Goal: Task Accomplishment & Management: Use online tool/utility

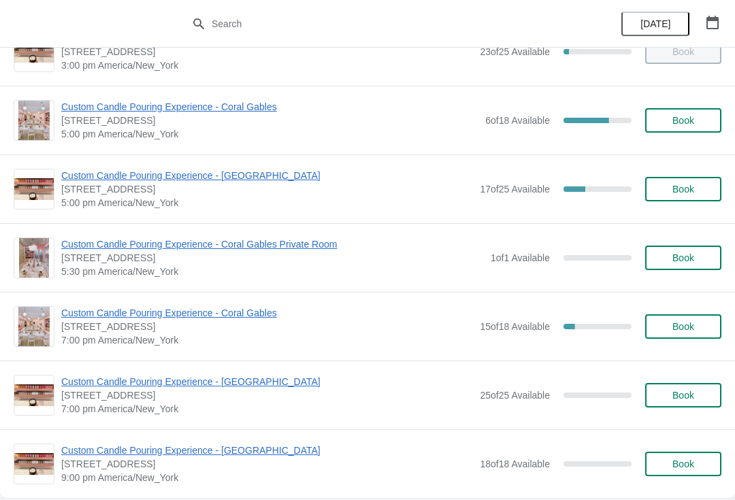
scroll to position [589, 0]
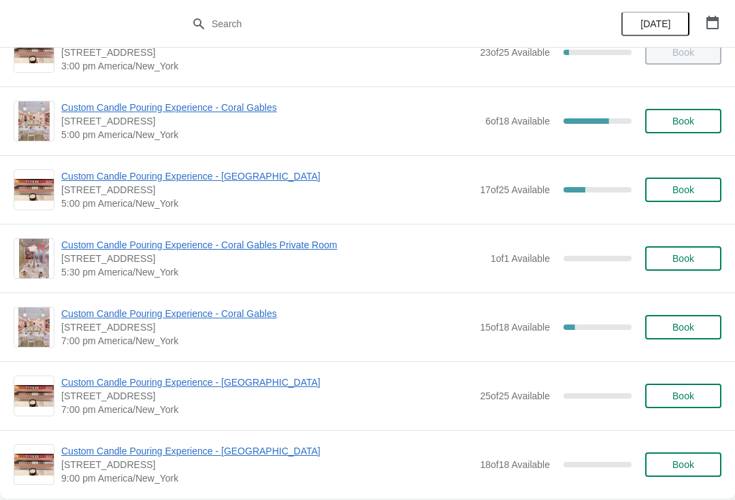
click at [275, 182] on span "Custom Candle Pouring Experience - [GEOGRAPHIC_DATA]" at bounding box center [267, 177] width 412 height 14
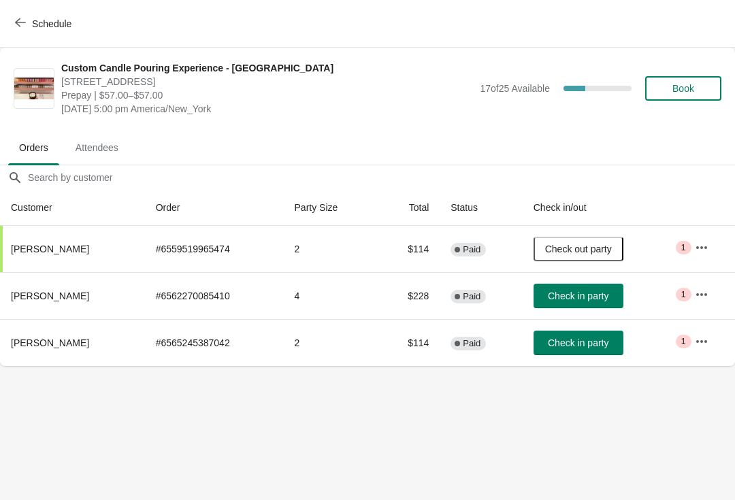
click at [25, 17] on icon "button" at bounding box center [20, 22] width 11 height 11
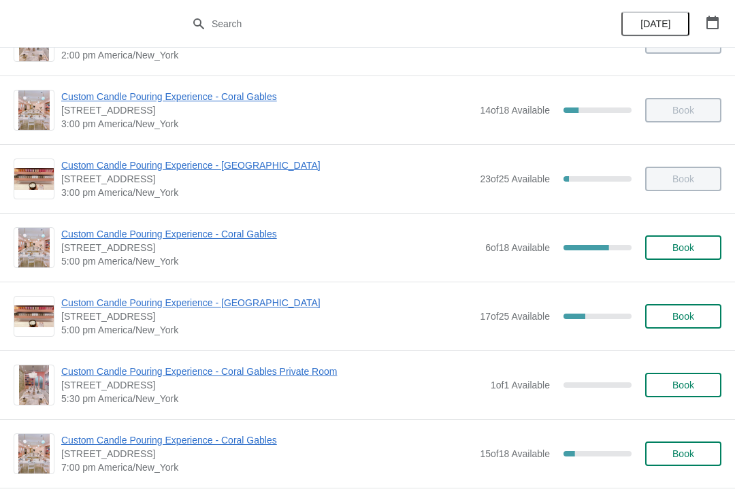
scroll to position [464, 0]
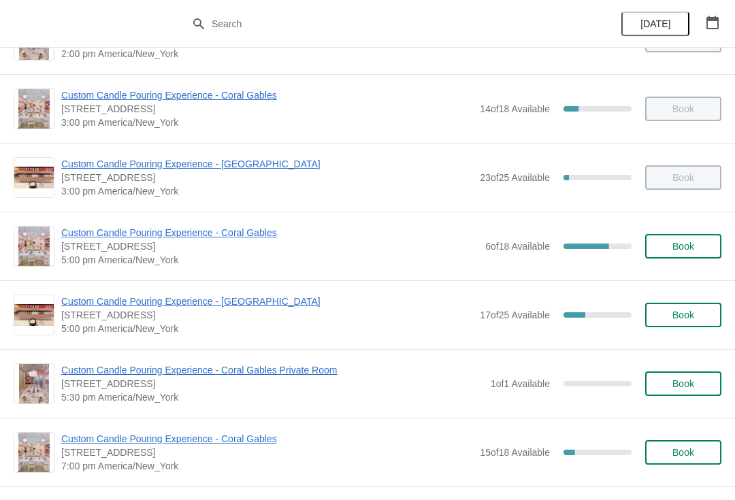
click at [710, 18] on icon "button" at bounding box center [713, 23] width 12 height 14
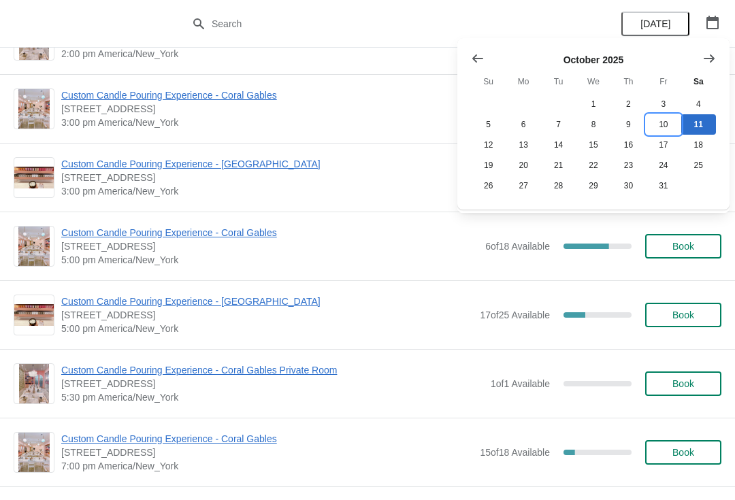
click at [673, 129] on button "10" at bounding box center [663, 124] width 35 height 20
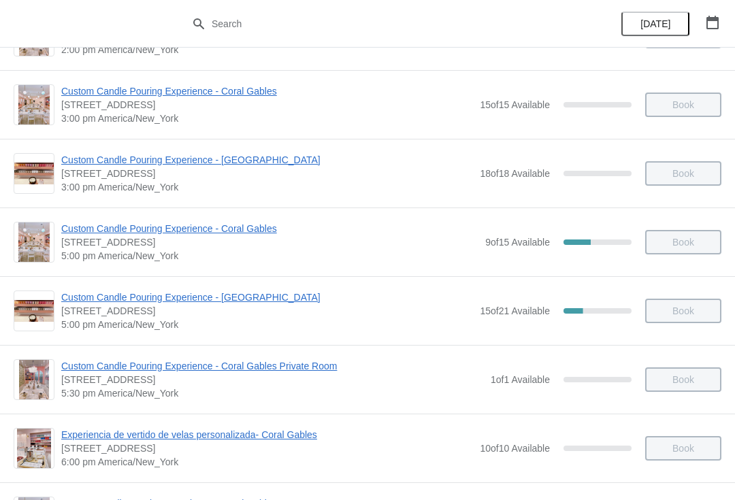
scroll to position [466, 0]
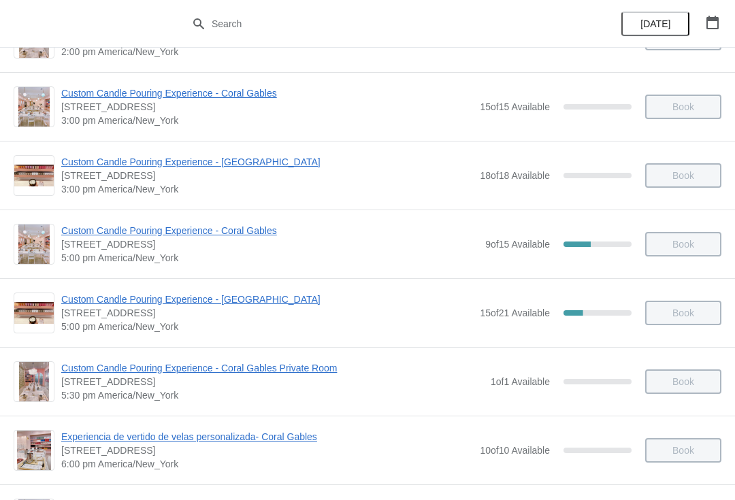
click at [265, 302] on span "Custom Candle Pouring Experience - [GEOGRAPHIC_DATA]" at bounding box center [267, 300] width 412 height 14
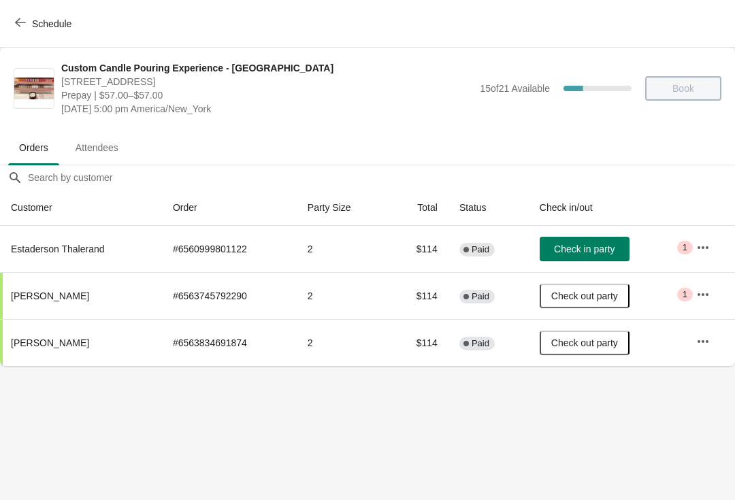
click at [21, 27] on icon "button" at bounding box center [20, 22] width 11 height 11
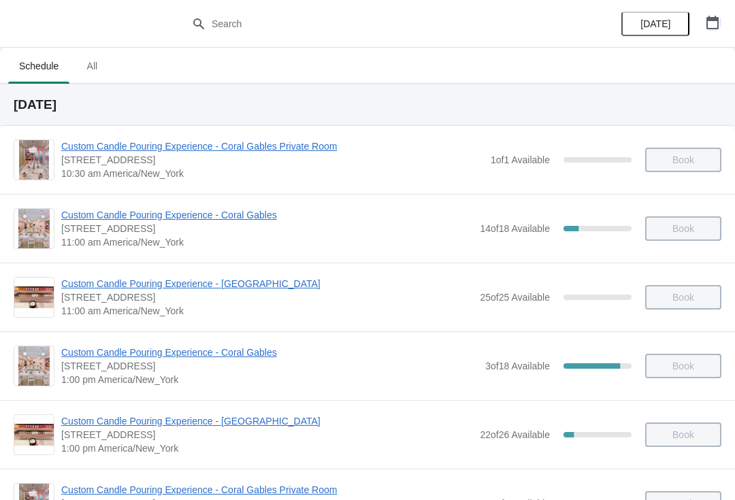
click at [703, 22] on button "button" at bounding box center [713, 22] width 25 height 25
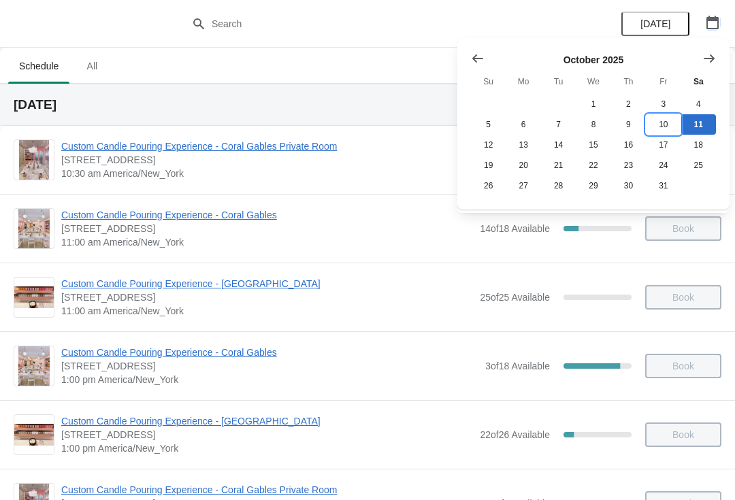
click at [665, 122] on button "10" at bounding box center [663, 124] width 35 height 20
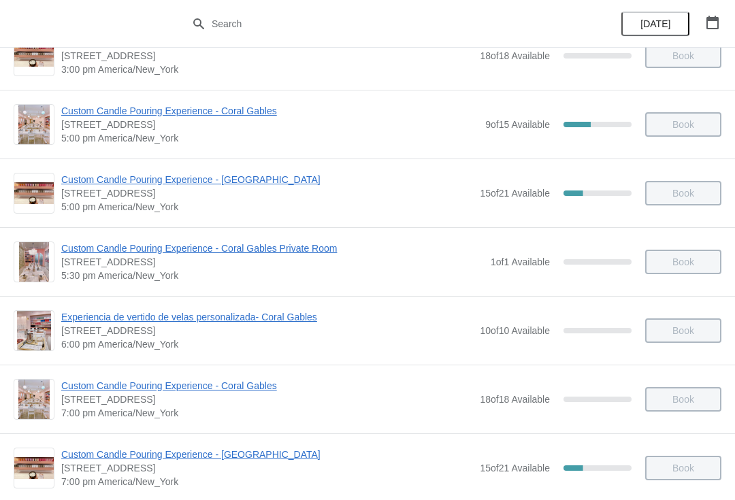
scroll to position [547, 0]
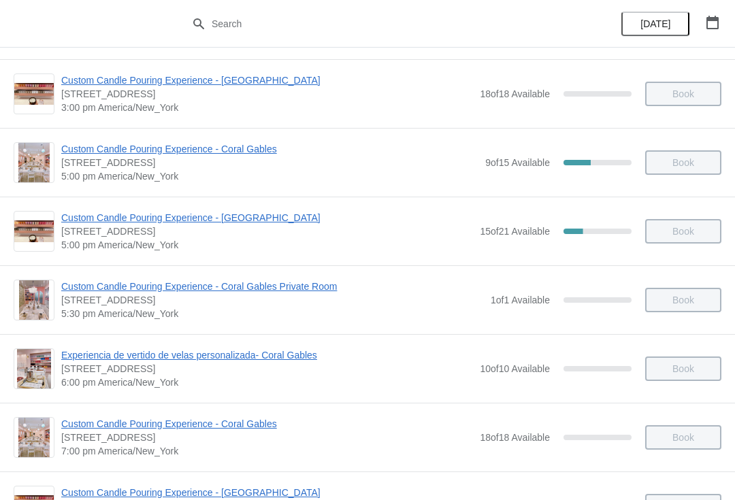
click at [276, 212] on span "Custom Candle Pouring Experience - [GEOGRAPHIC_DATA]" at bounding box center [267, 218] width 412 height 14
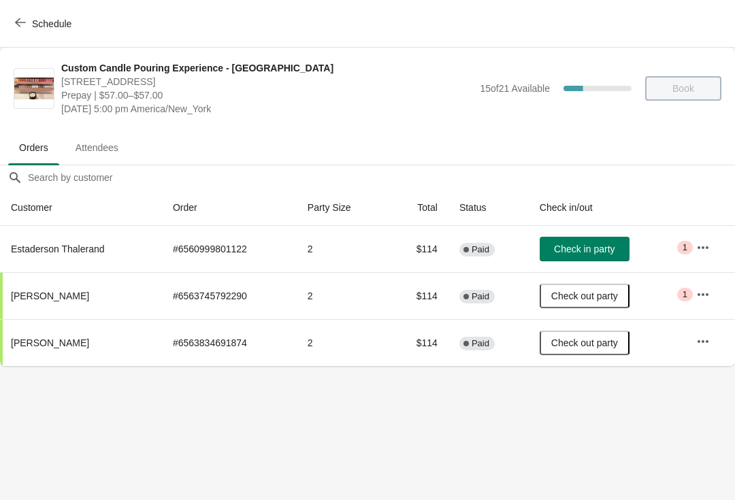
scroll to position [0, 0]
click at [25, 24] on icon "button" at bounding box center [20, 22] width 11 height 11
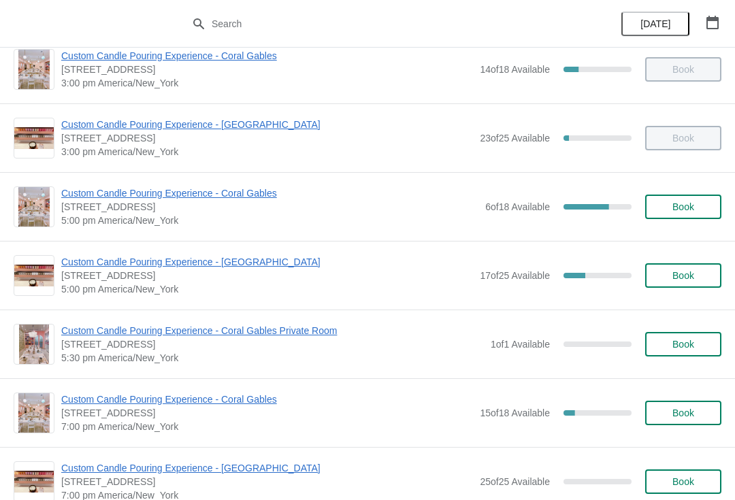
scroll to position [527, 0]
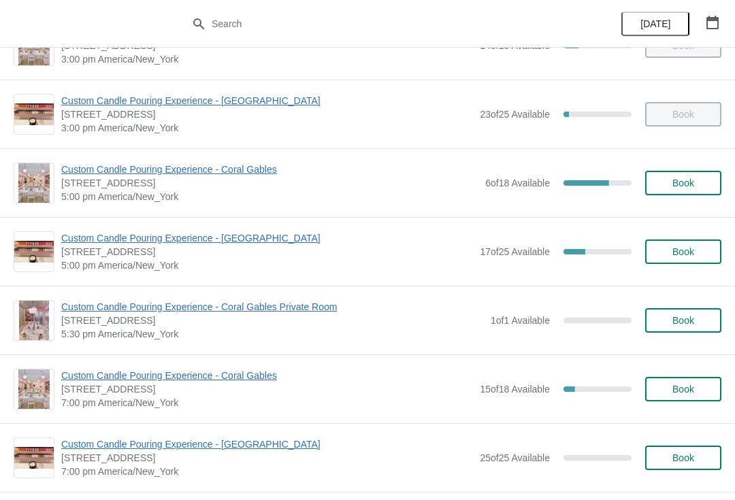
click at [237, 238] on span "Custom Candle Pouring Experience - [GEOGRAPHIC_DATA]" at bounding box center [267, 239] width 412 height 14
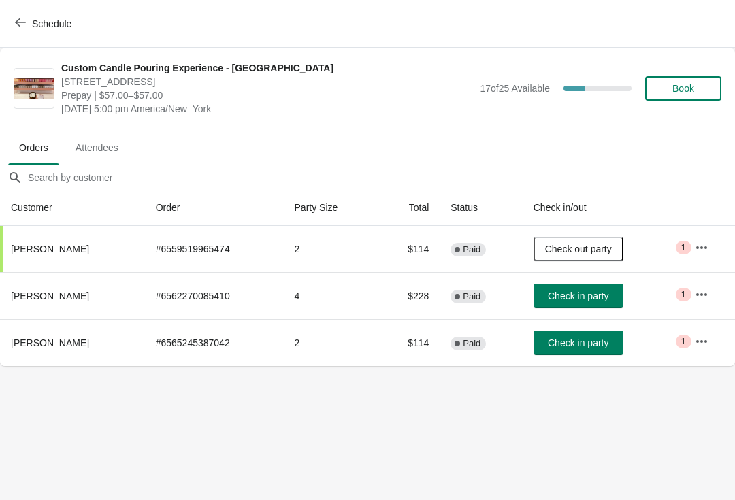
scroll to position [0, 0]
click at [577, 350] on button "Check in party" at bounding box center [579, 343] width 90 height 25
click at [20, 16] on button "Schedule" at bounding box center [45, 24] width 76 height 25
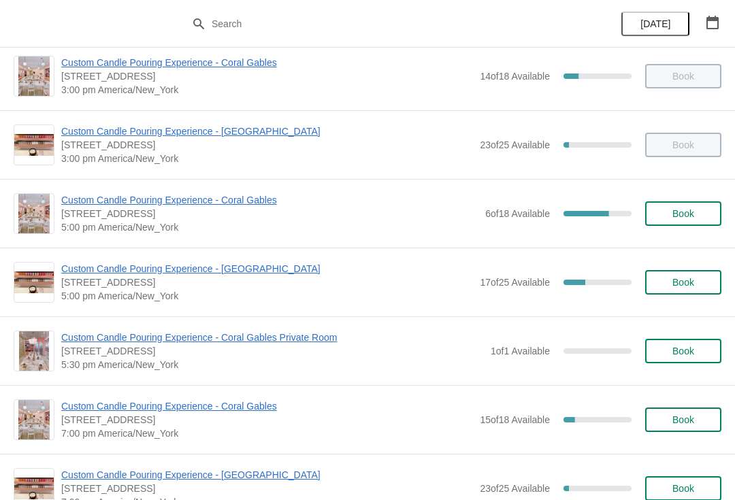
scroll to position [485, 0]
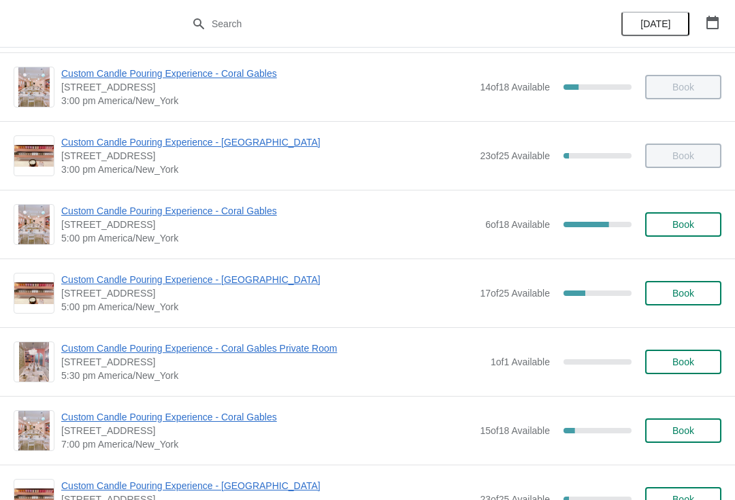
click at [281, 282] on span "Custom Candle Pouring Experience - [GEOGRAPHIC_DATA]" at bounding box center [267, 280] width 412 height 14
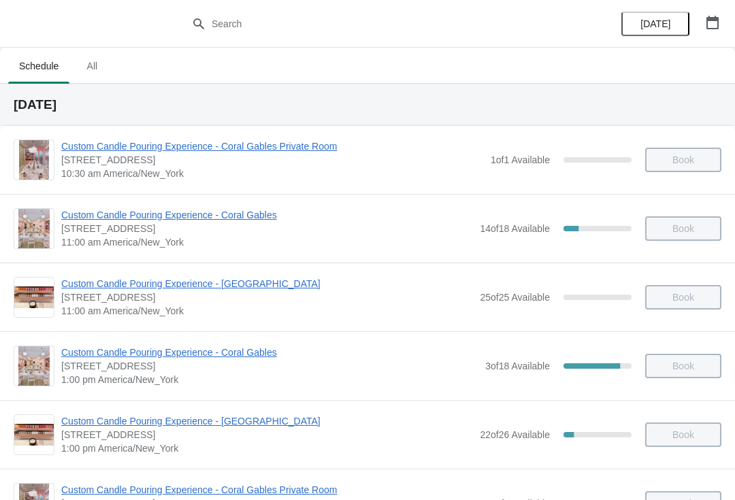
click at [707, 25] on icon "button" at bounding box center [713, 23] width 12 height 14
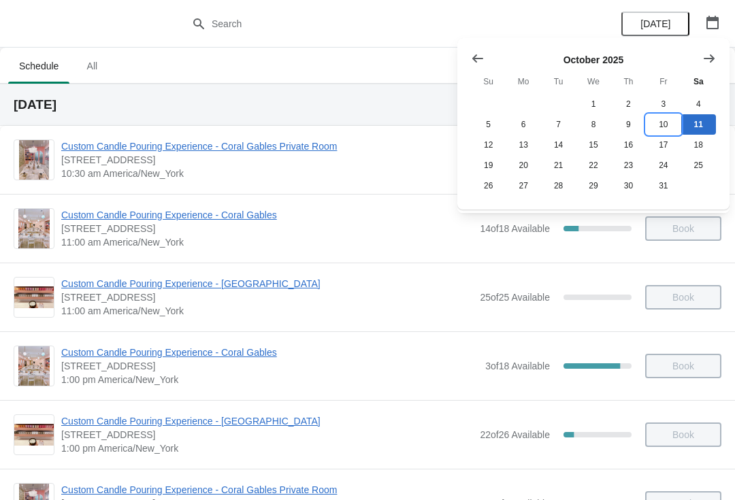
click at [661, 129] on button "10" at bounding box center [663, 124] width 35 height 20
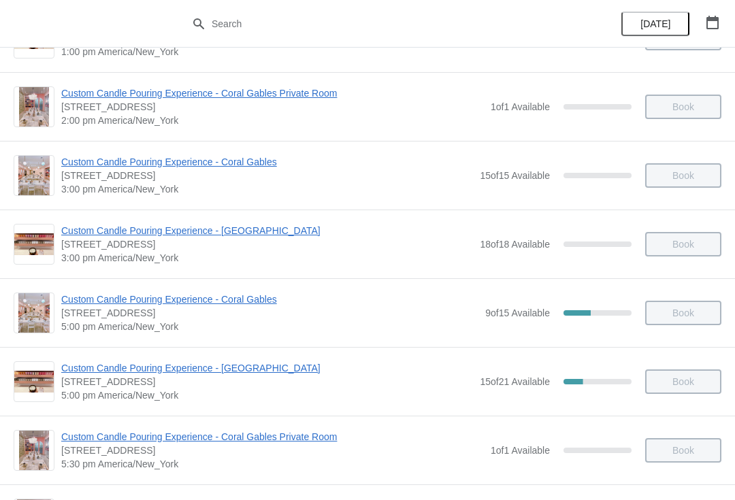
scroll to position [408, 0]
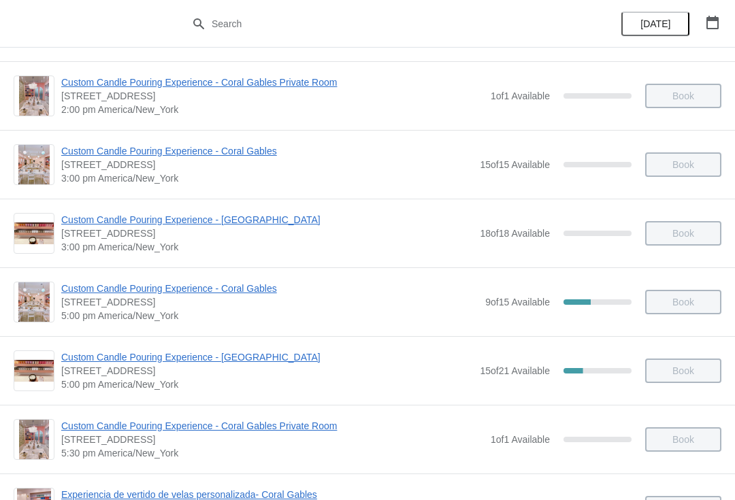
click at [253, 353] on span "Custom Candle Pouring Experience - [GEOGRAPHIC_DATA]" at bounding box center [267, 358] width 412 height 14
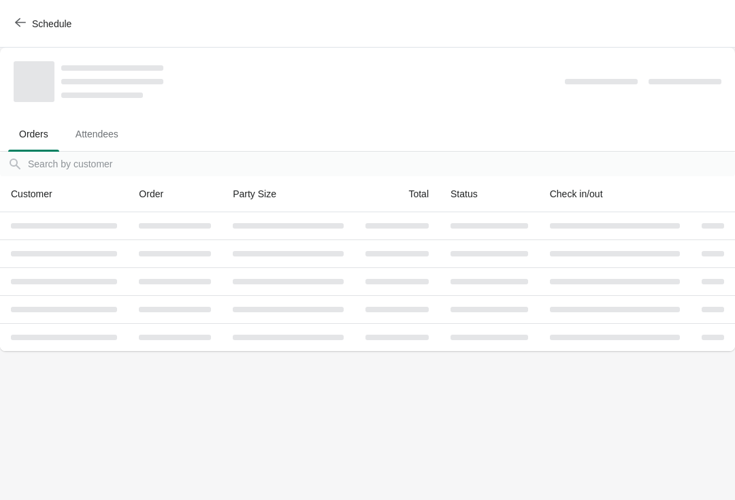
scroll to position [0, 0]
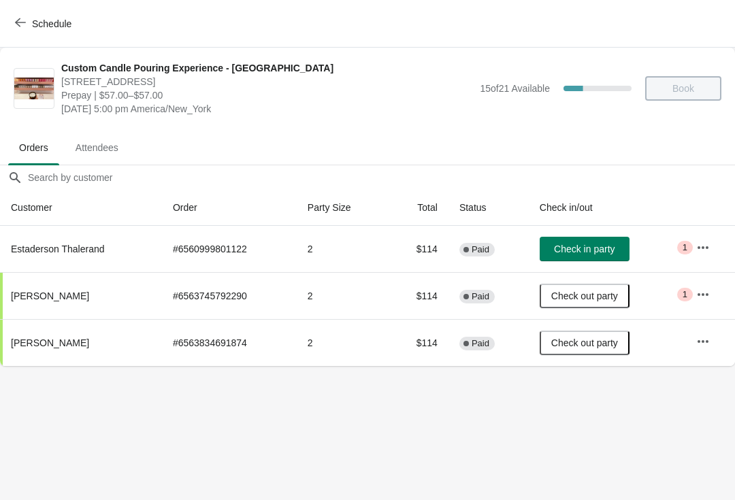
click at [599, 248] on span "Check in party" at bounding box center [584, 249] width 61 height 11
click at [25, 31] on button "Schedule" at bounding box center [45, 24] width 76 height 25
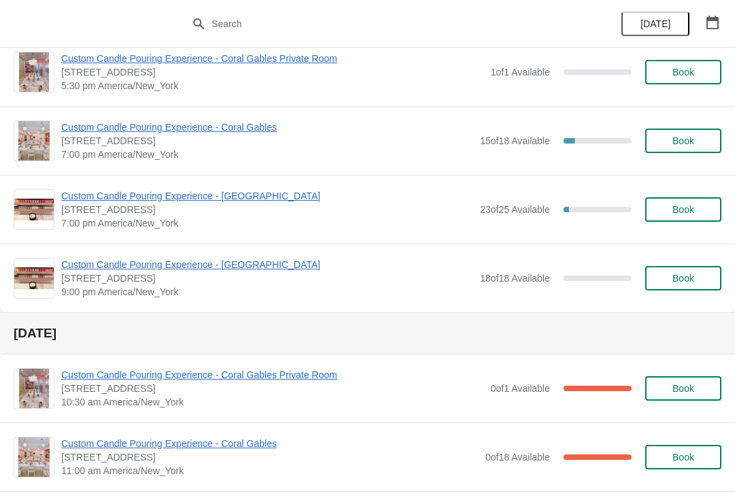
scroll to position [773, 0]
